Goal: Obtain resource: Download file/media

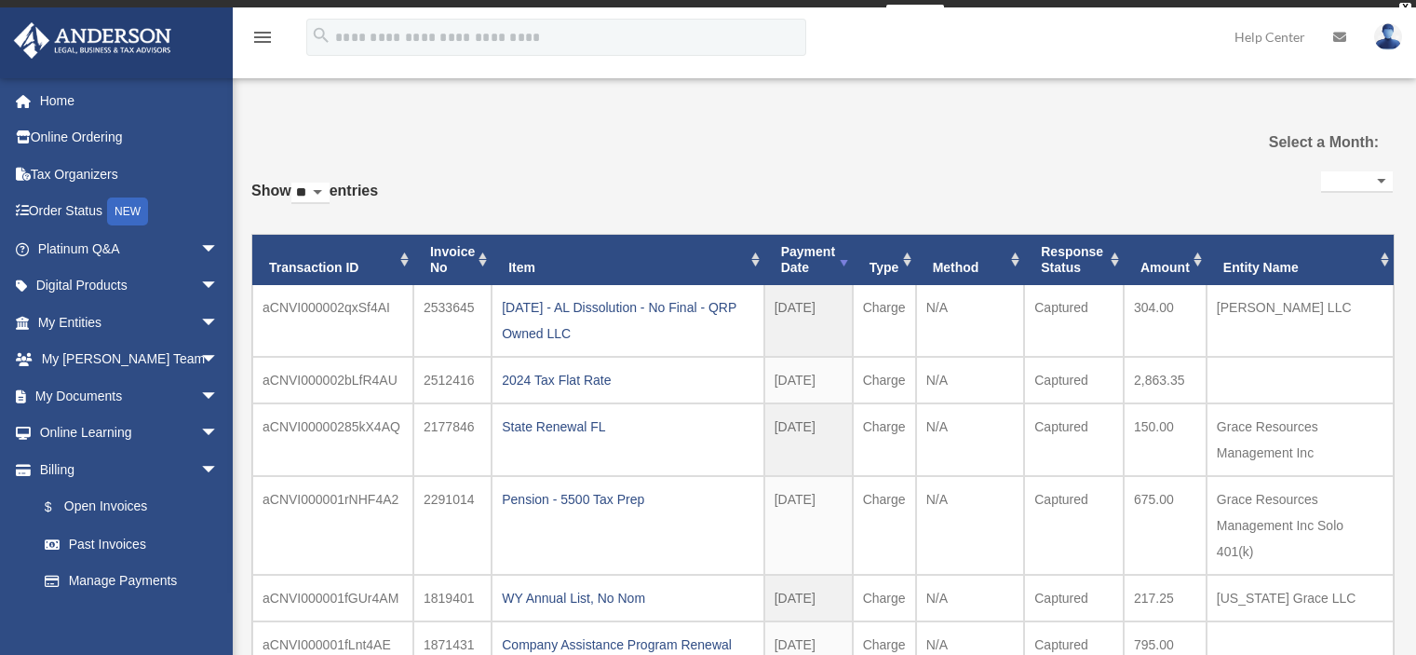
select select
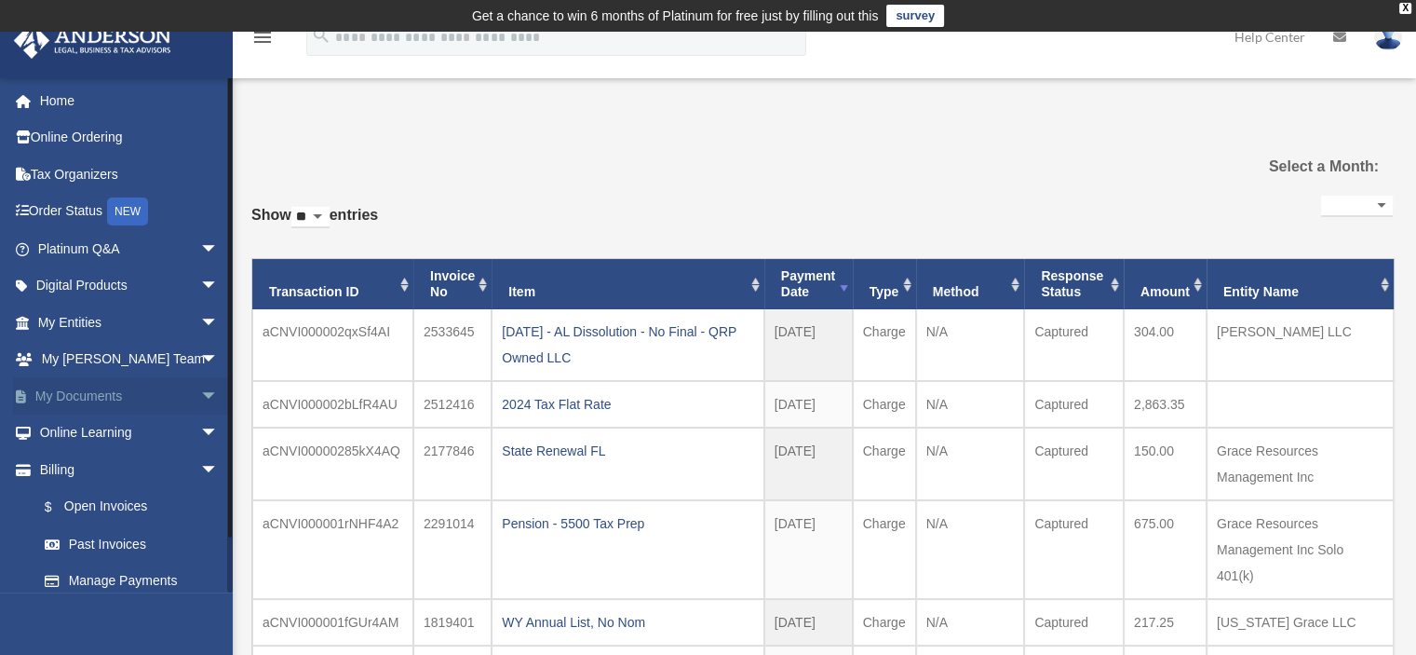
click at [200, 385] on span "arrow_drop_down" at bounding box center [218, 396] width 37 height 38
click at [69, 424] on link "Box" at bounding box center [136, 432] width 221 height 37
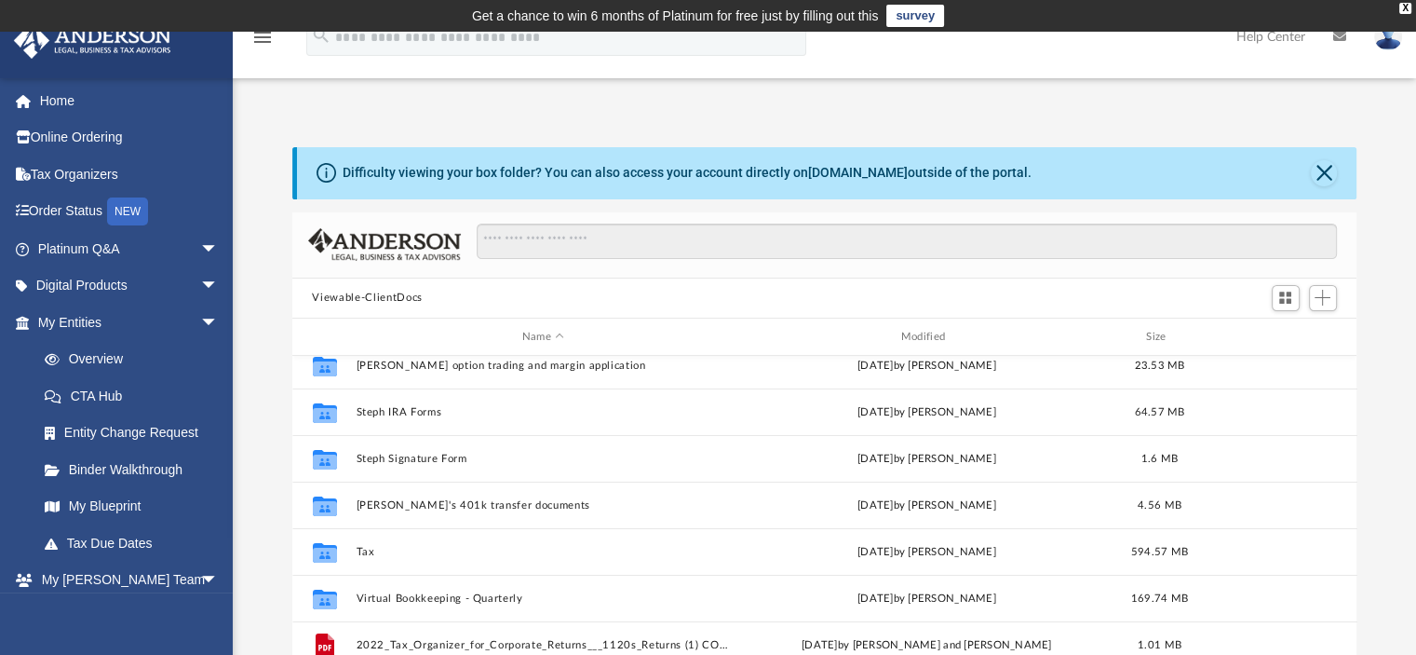
scroll to position [466, 0]
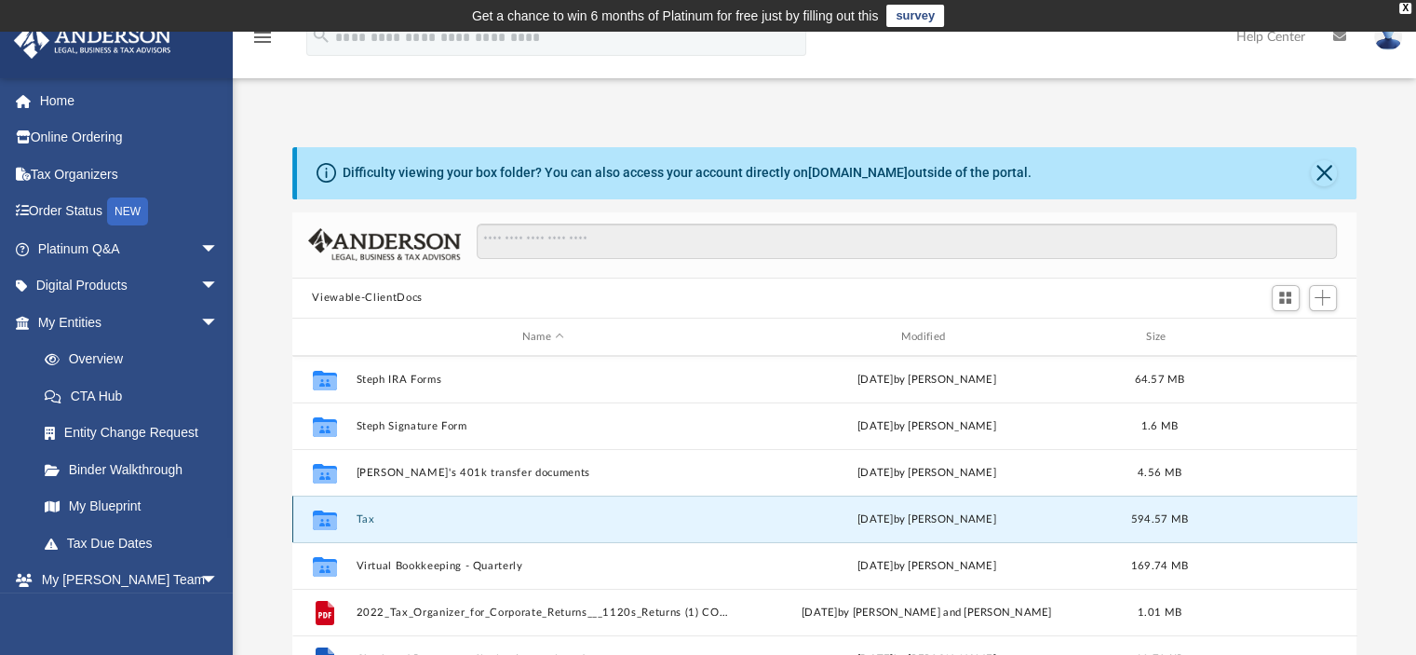
click at [364, 513] on button "Tax" at bounding box center [543, 519] width 375 height 12
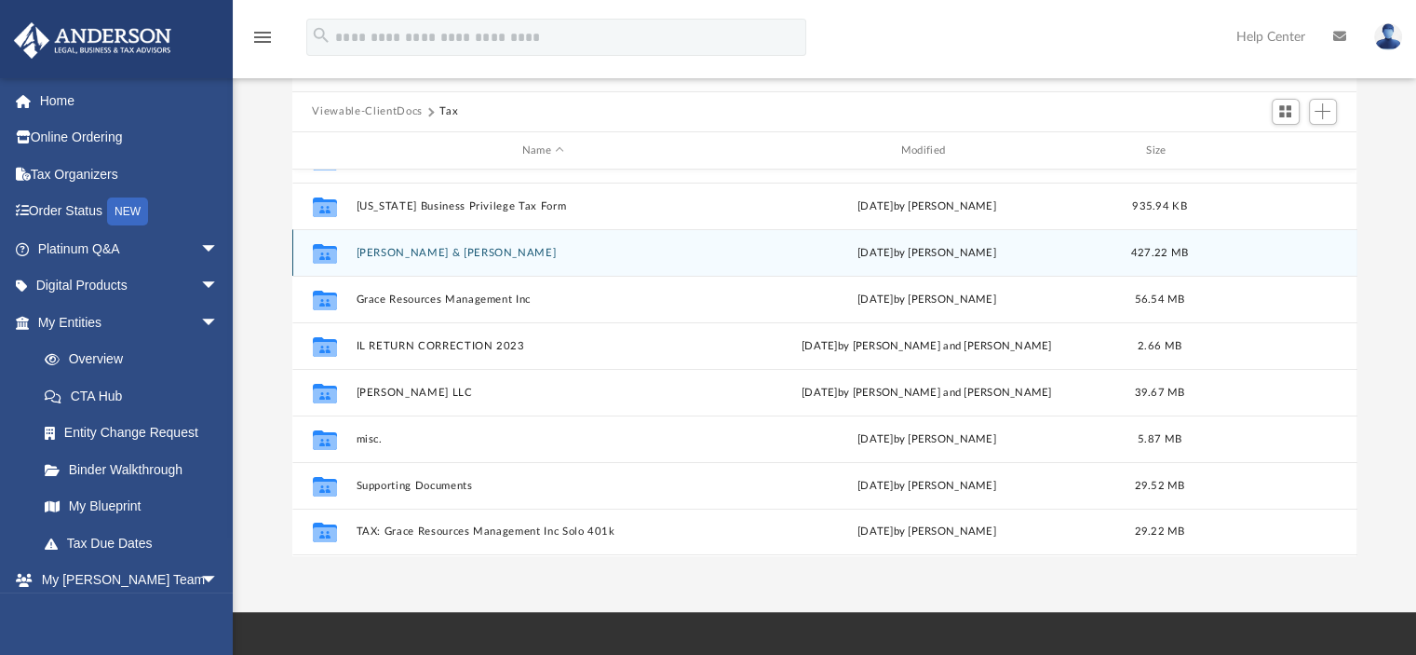
scroll to position [0, 0]
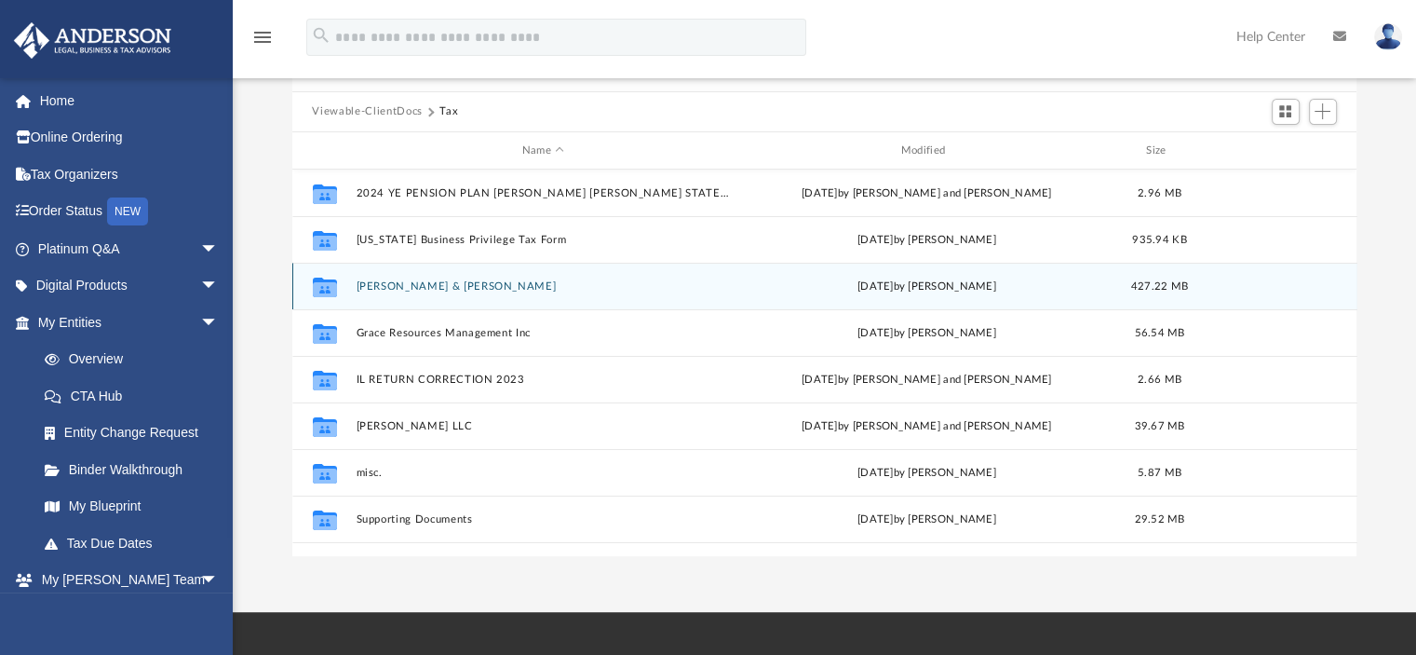
click at [428, 284] on button "[PERSON_NAME] & [PERSON_NAME]" at bounding box center [543, 286] width 375 height 12
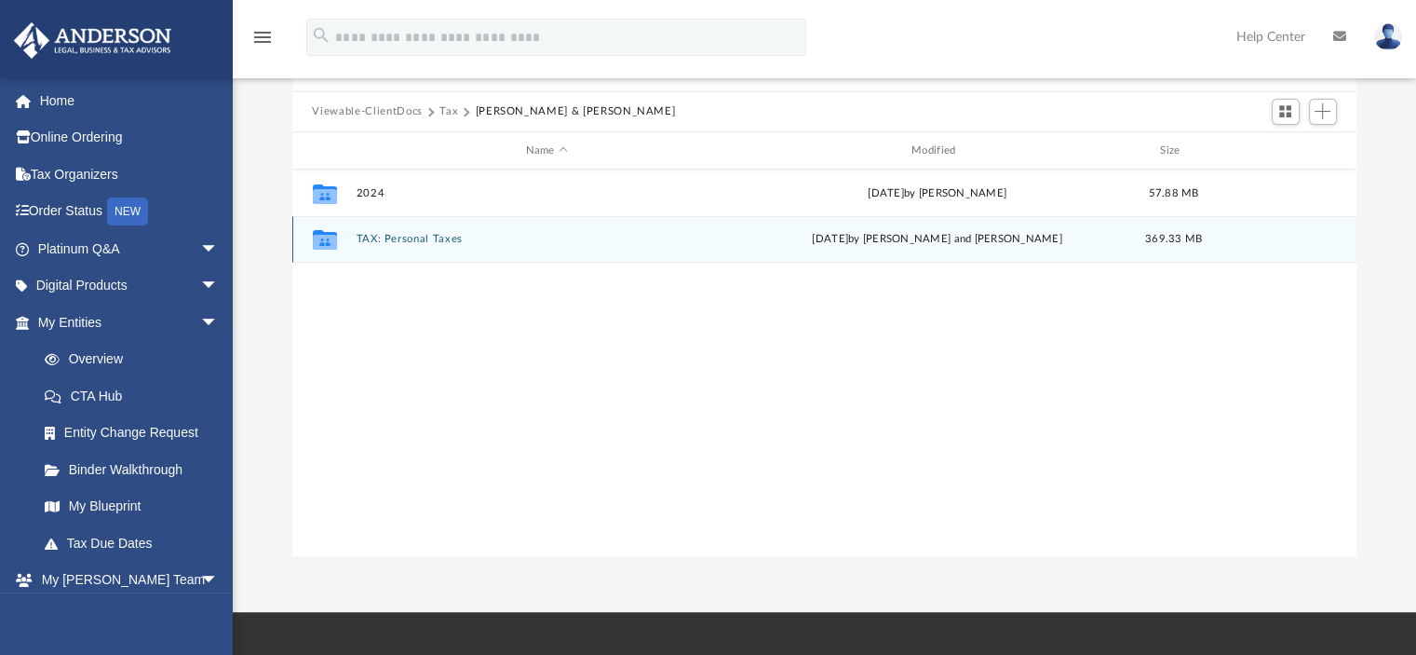
click at [395, 237] on button "TAX: Personal Taxes" at bounding box center [547, 240] width 382 height 12
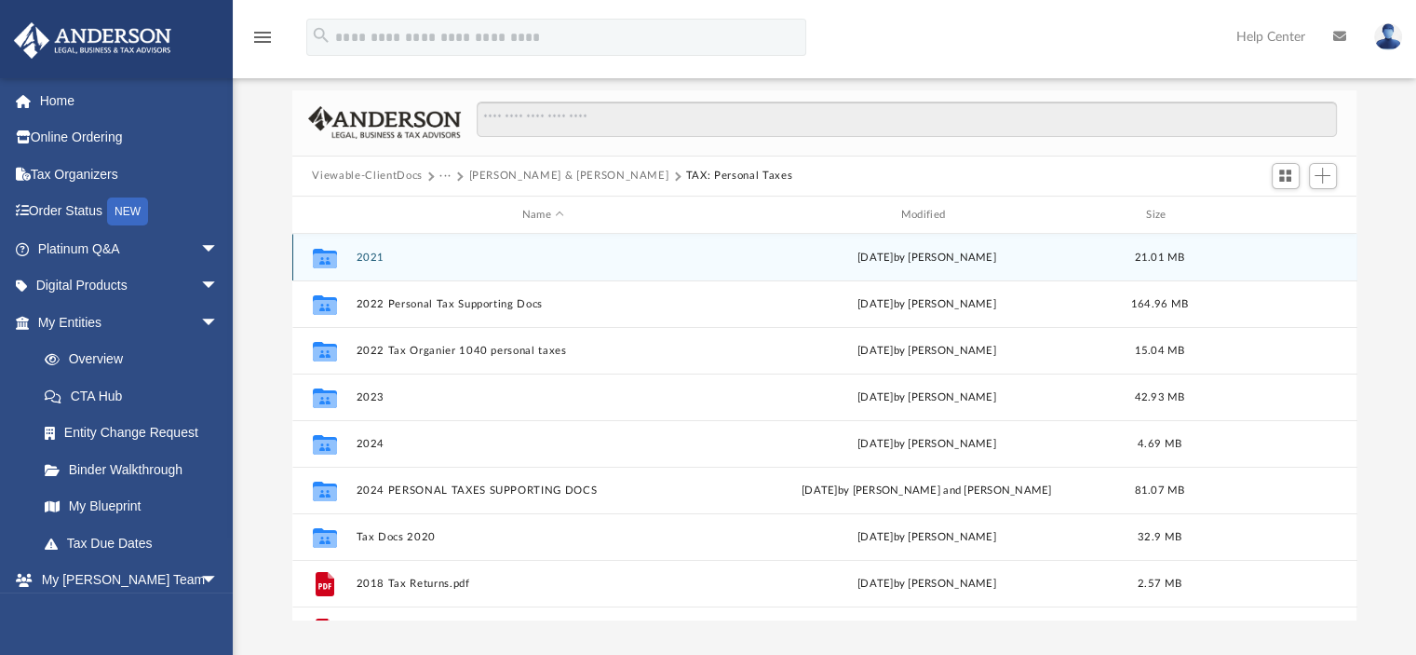
scroll to position [93, 0]
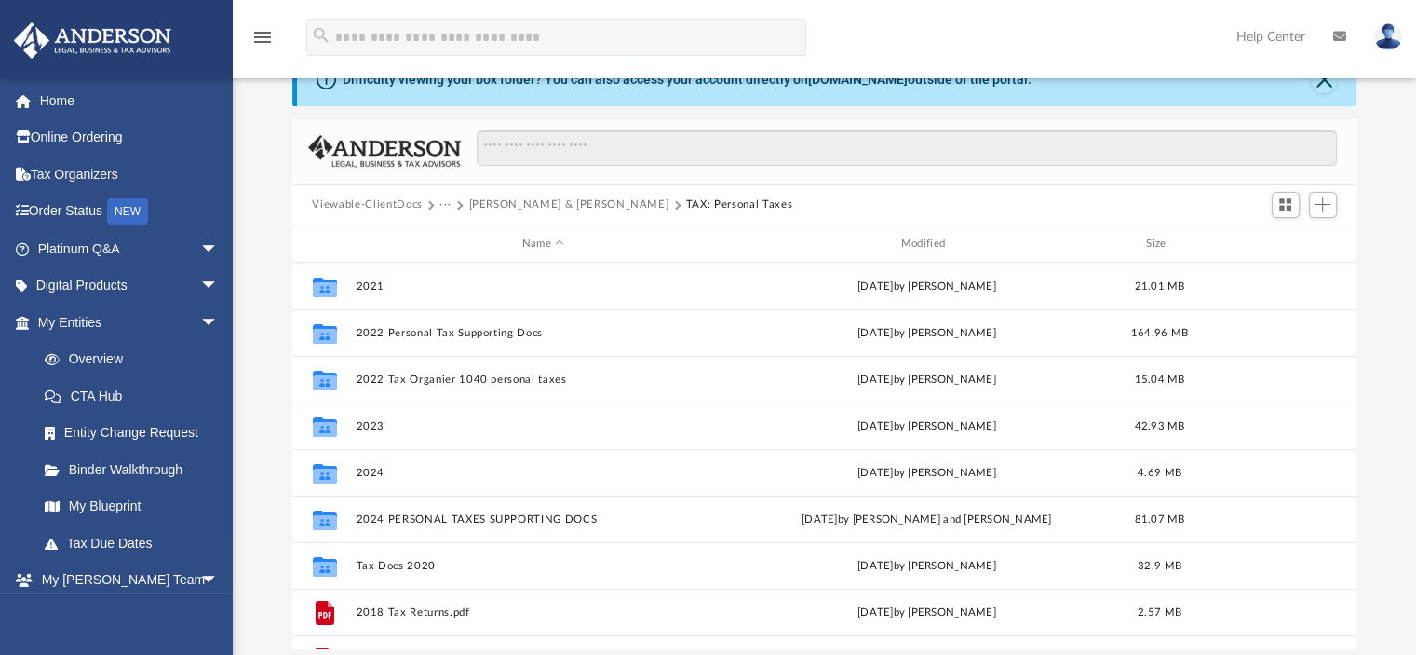
click at [686, 204] on button "TAX: Personal Taxes" at bounding box center [739, 204] width 106 height 17
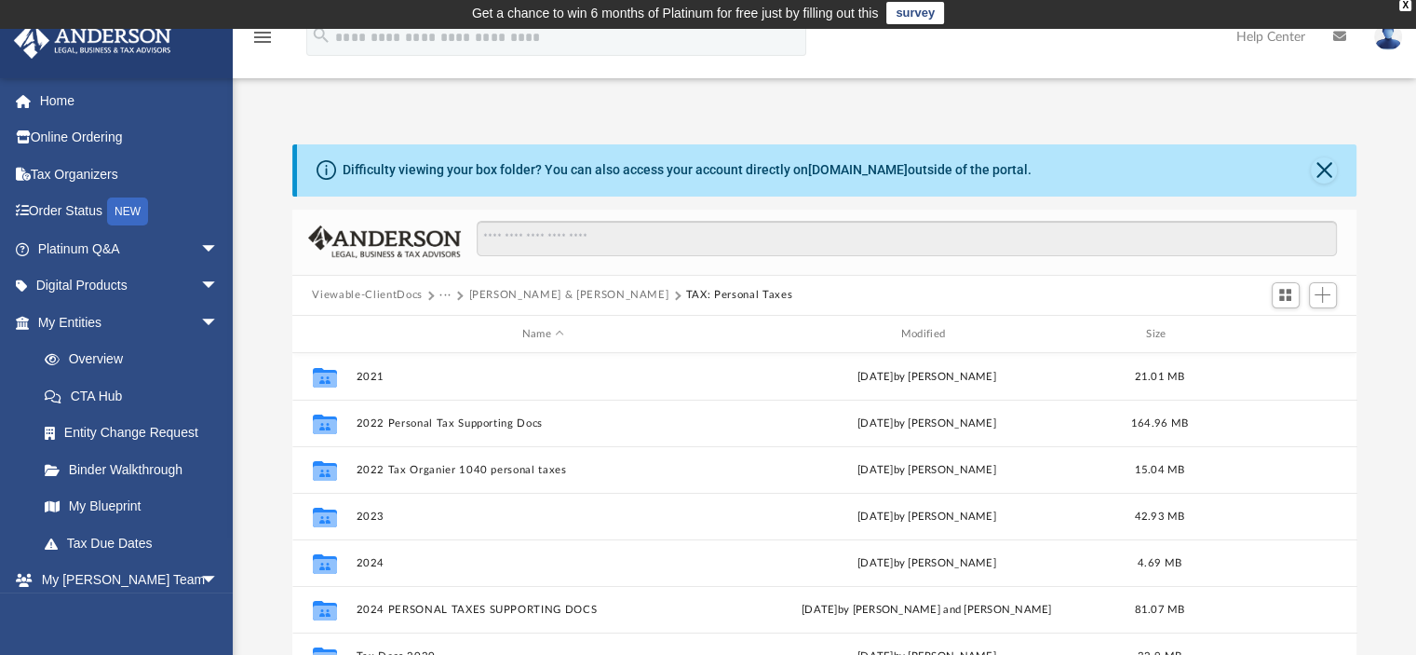
scroll to position [0, 0]
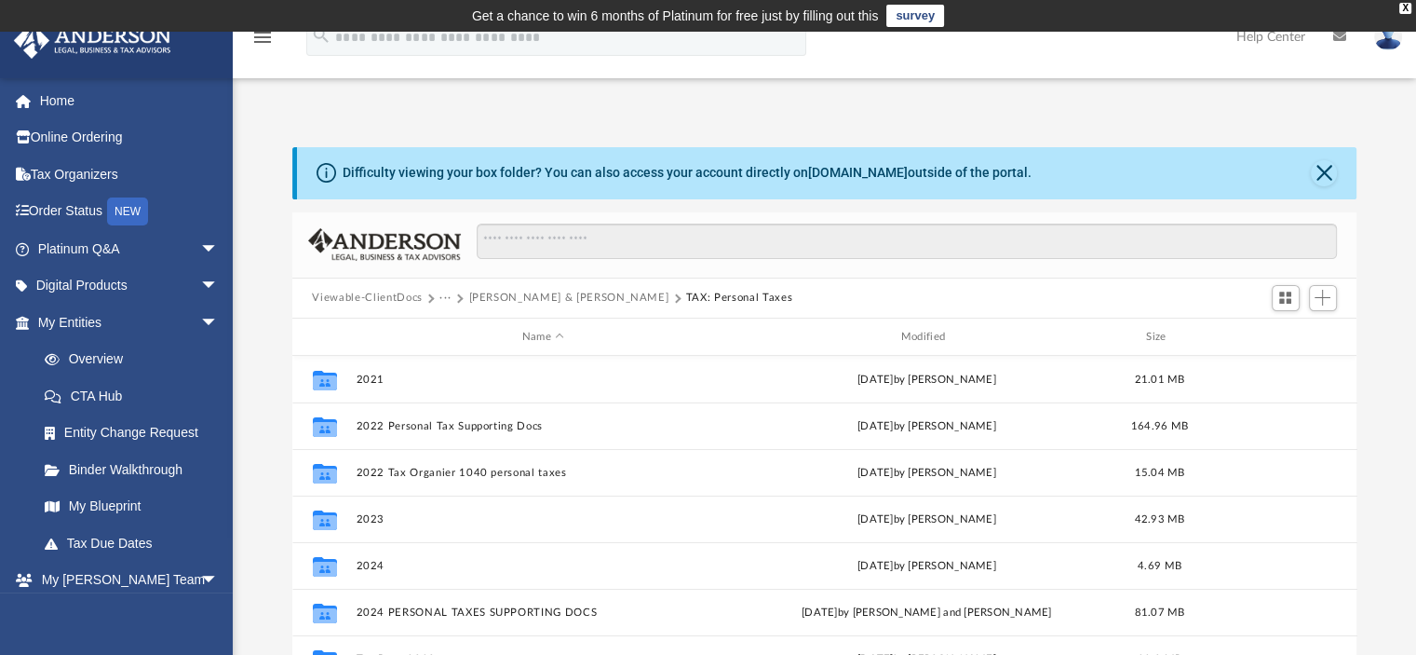
click at [386, 297] on button "Viewable-ClientDocs" at bounding box center [367, 298] width 110 height 17
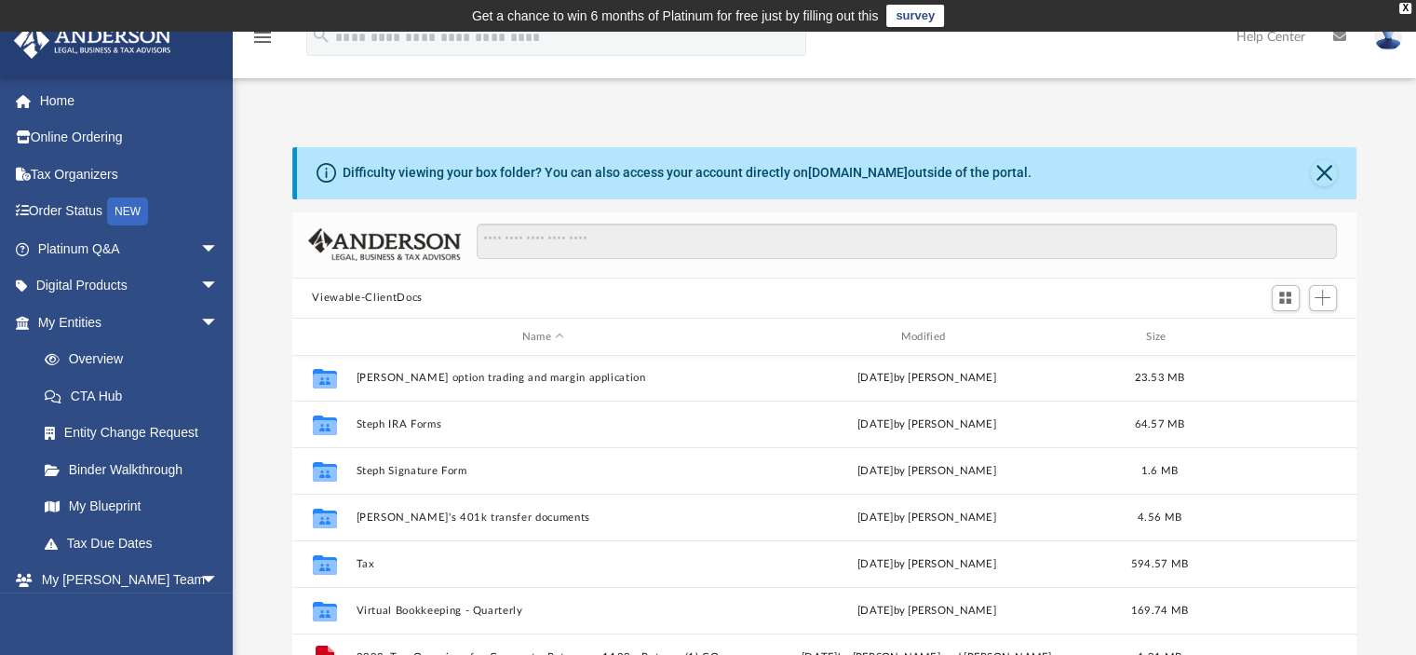
scroll to position [466, 0]
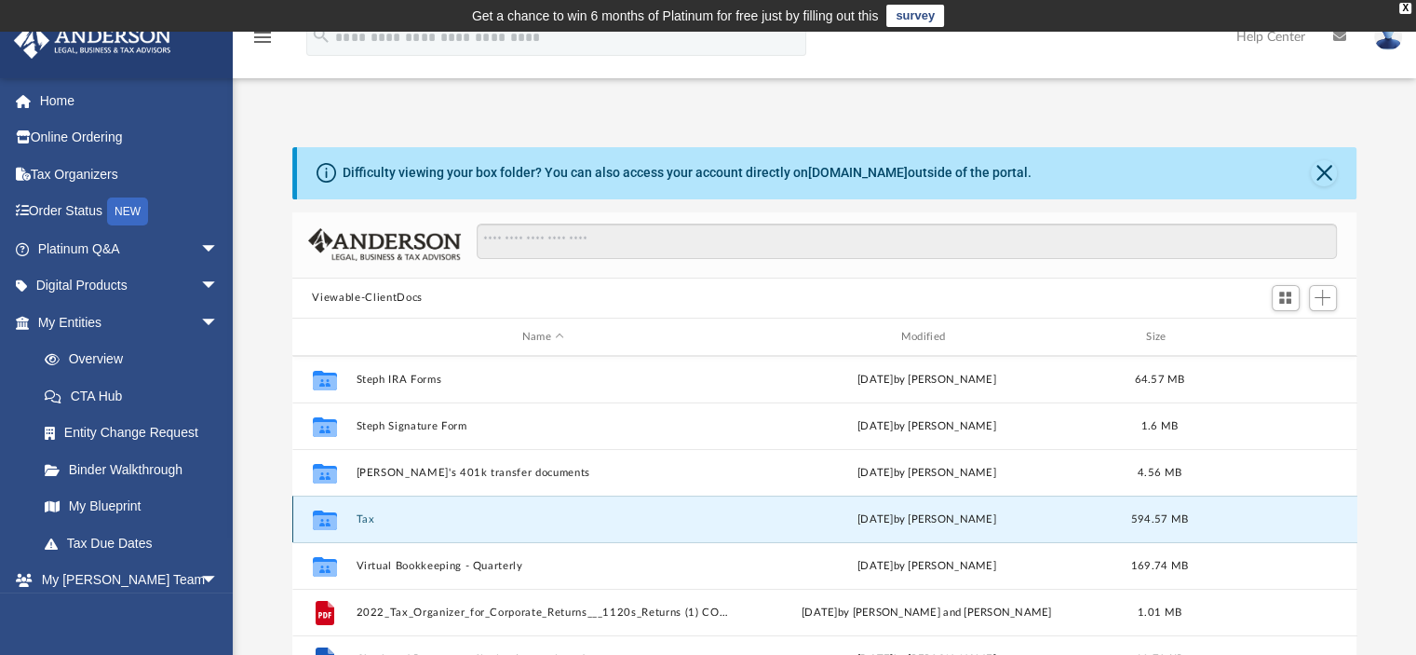
click at [369, 517] on button "Tax" at bounding box center [543, 519] width 375 height 12
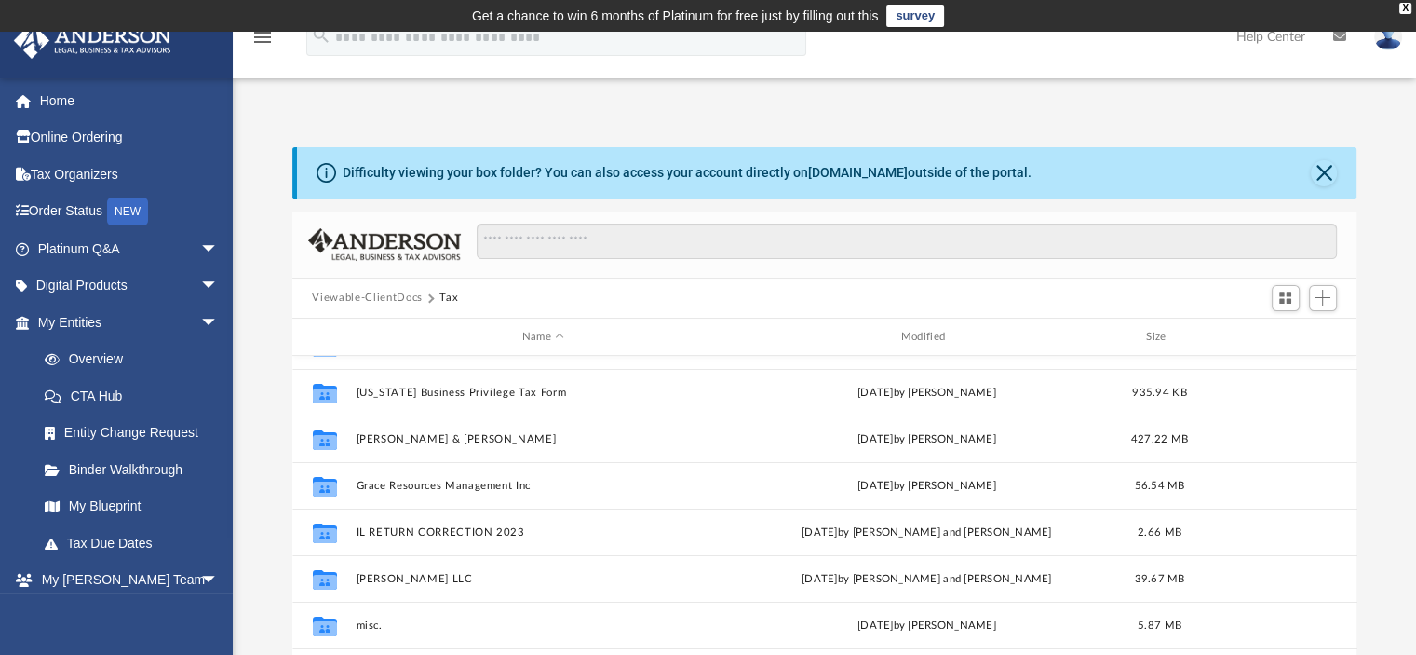
scroll to position [0, 0]
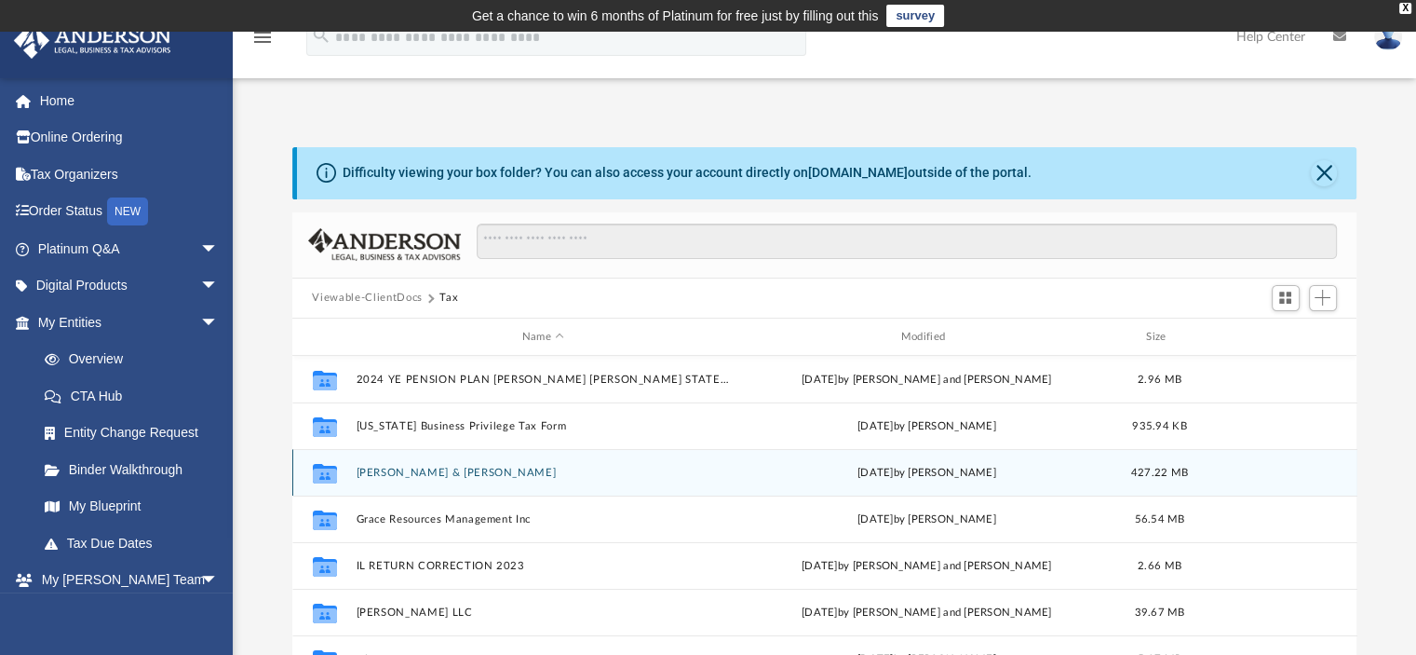
click at [389, 469] on button "Freed, Stephanie & William" at bounding box center [543, 472] width 375 height 12
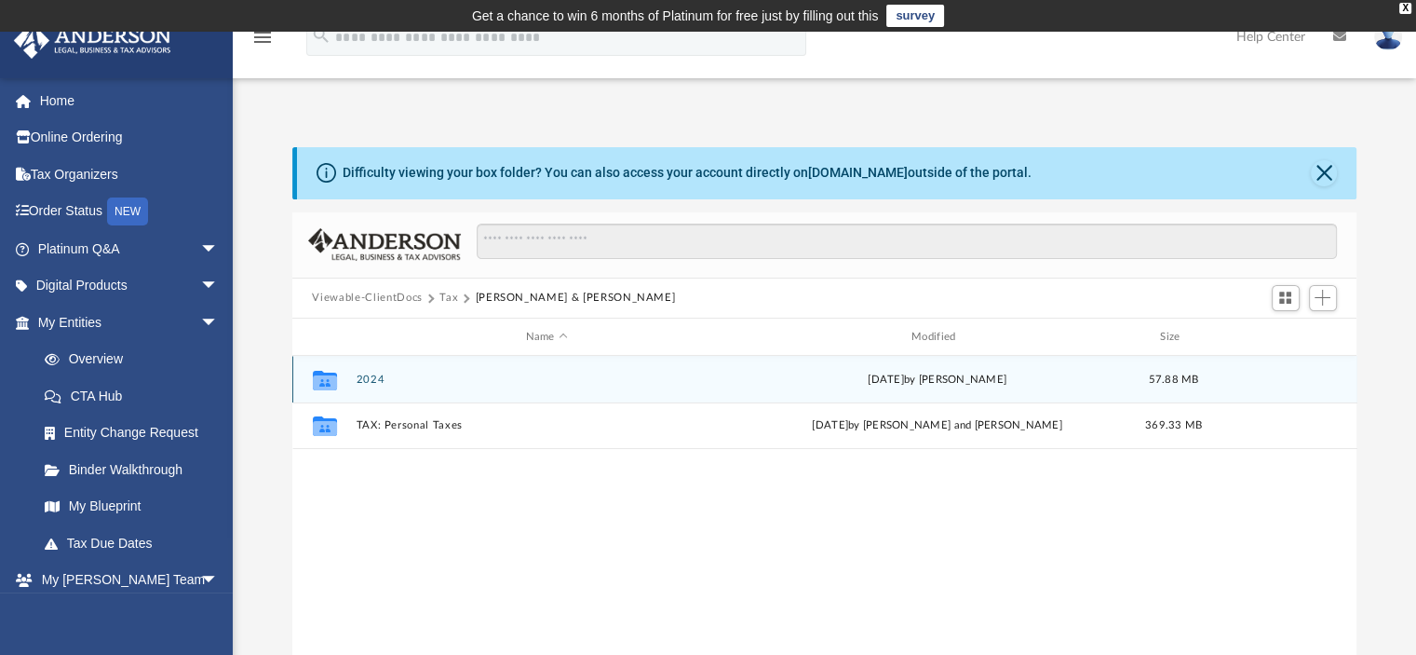
click at [376, 377] on button "2024" at bounding box center [547, 379] width 382 height 12
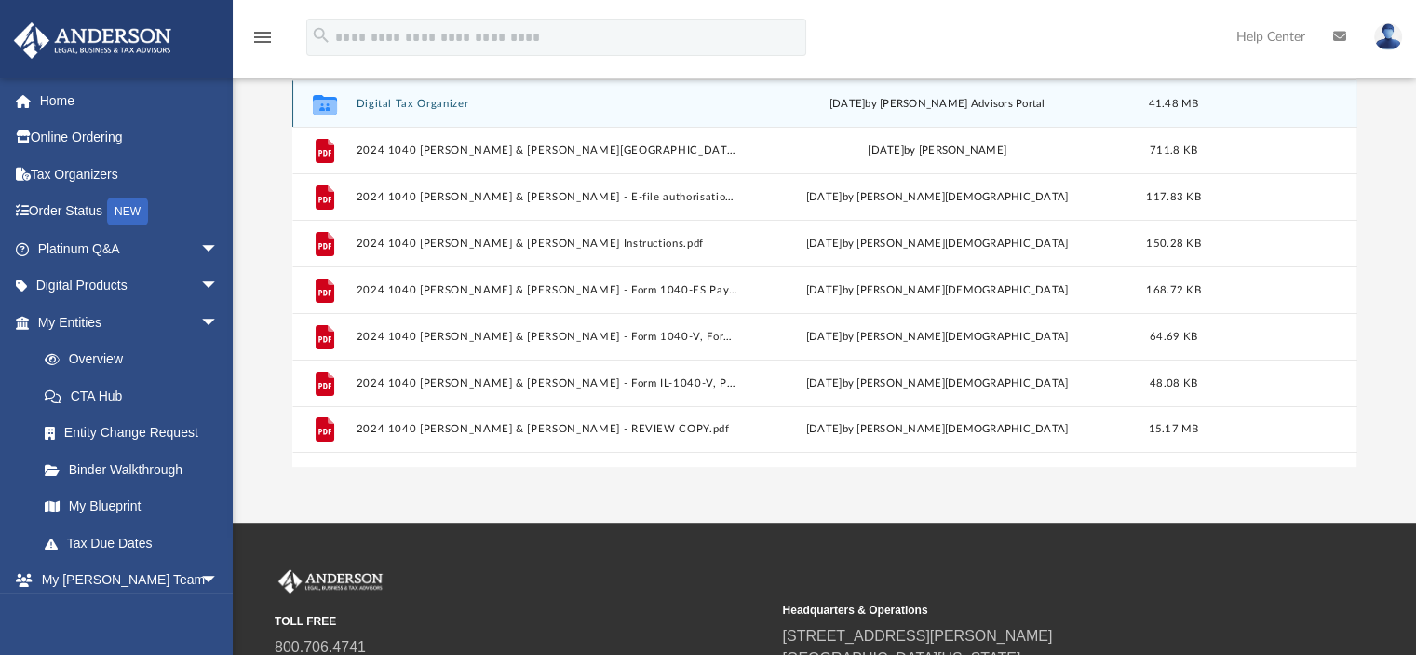
scroll to position [279, 0]
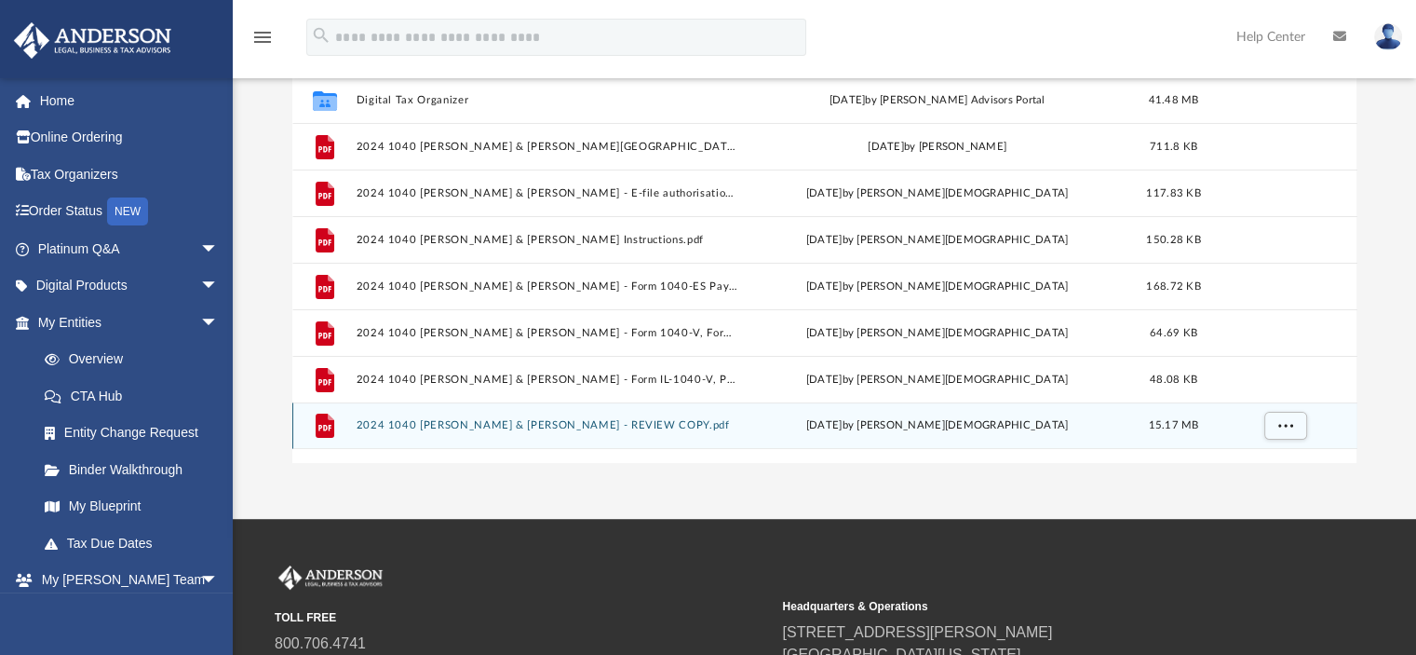
click at [555, 423] on button "2024 1040 Freed, Stephanie & William - REVIEW COPY.pdf" at bounding box center [547, 426] width 382 height 12
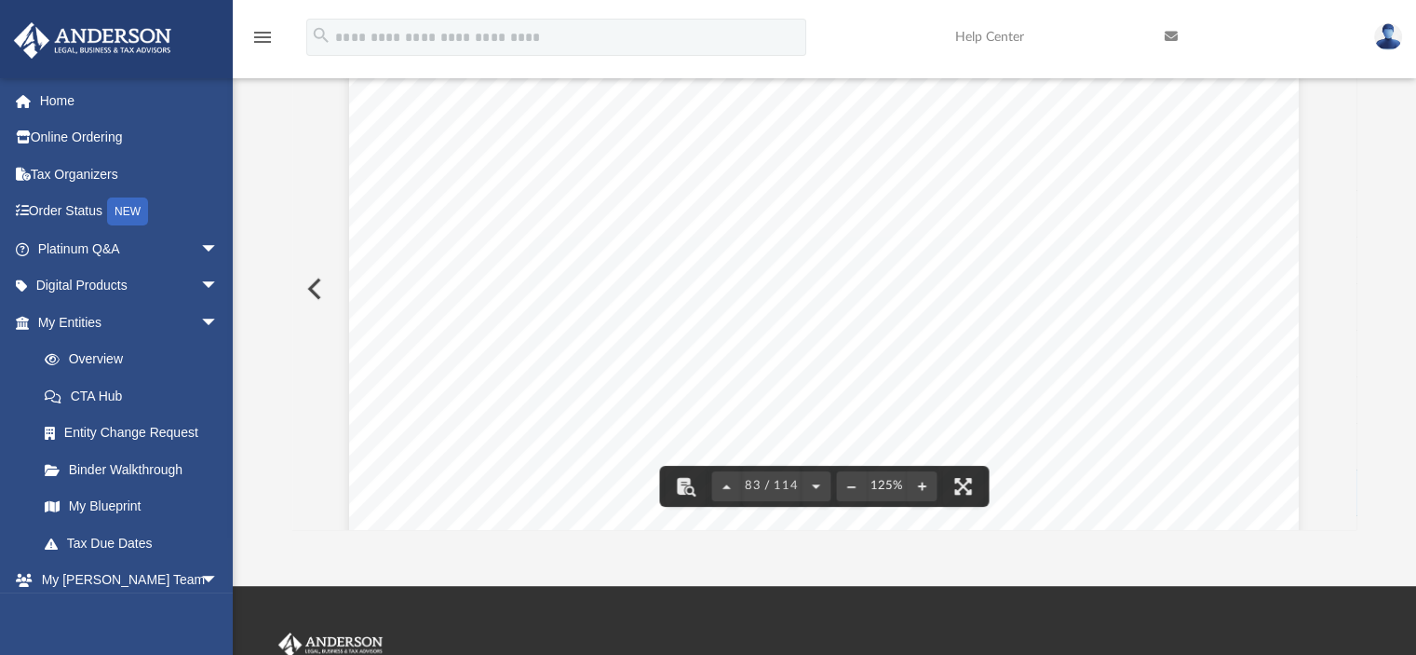
scroll to position [409, 1050]
